Goal: Find contact information: Find contact information

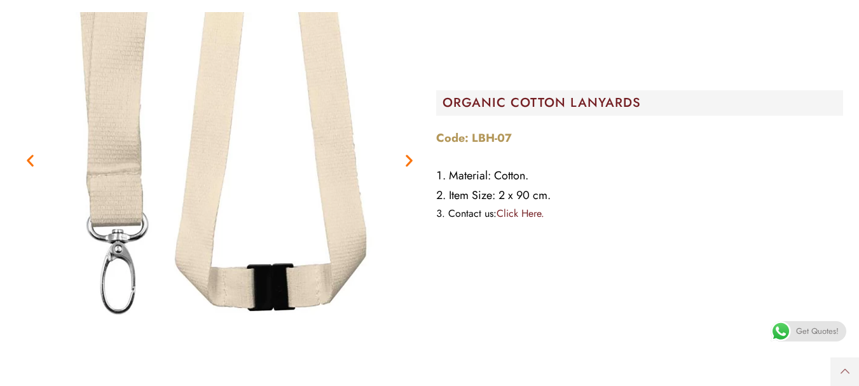
scroll to position [890, 0]
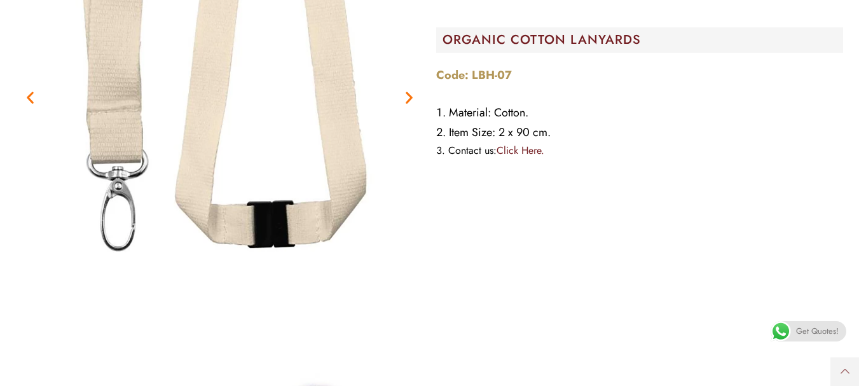
click at [521, 148] on link "Click Here." at bounding box center [521, 150] width 48 height 15
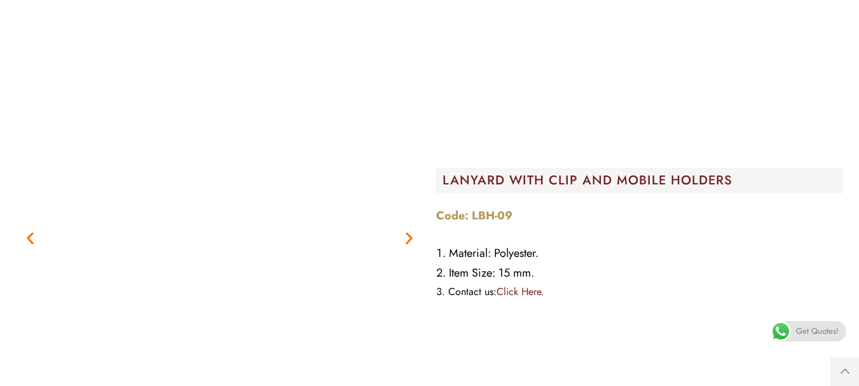
scroll to position [1654, 0]
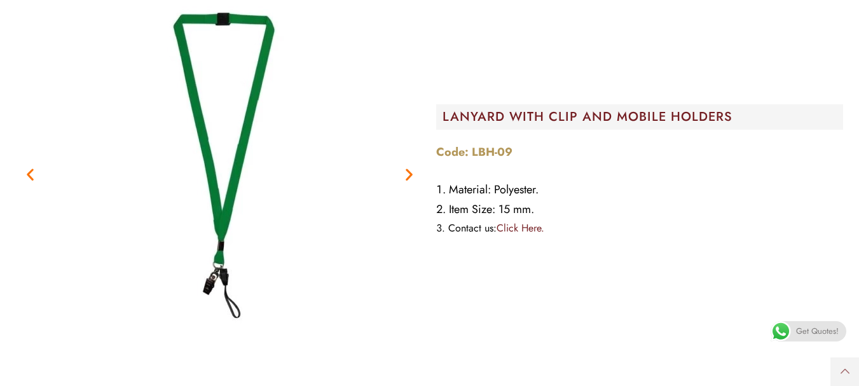
click at [537, 231] on link "Click Here." at bounding box center [521, 228] width 48 height 15
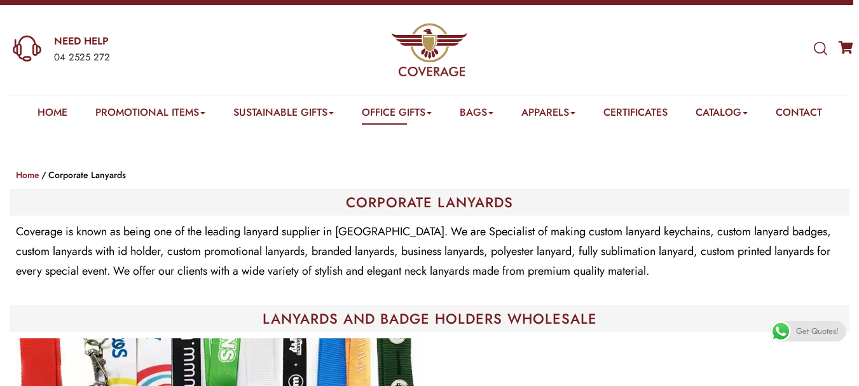
scroll to position [0, 0]
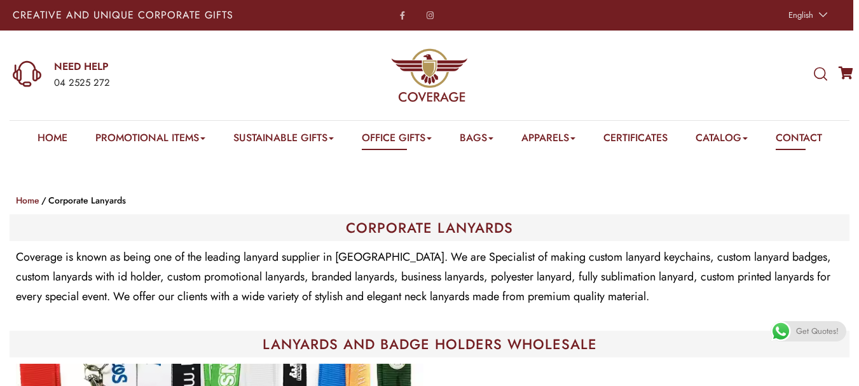
click at [822, 134] on link "Contact" at bounding box center [799, 140] width 46 height 20
